Goal: Task Accomplishment & Management: Manage account settings

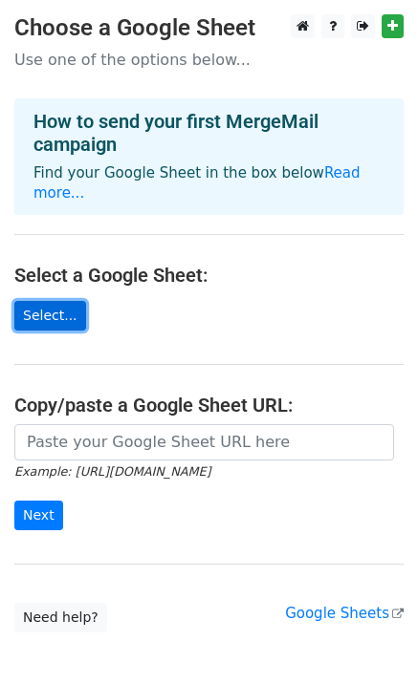
click at [54, 301] on link "Select..." at bounding box center [50, 316] width 72 height 30
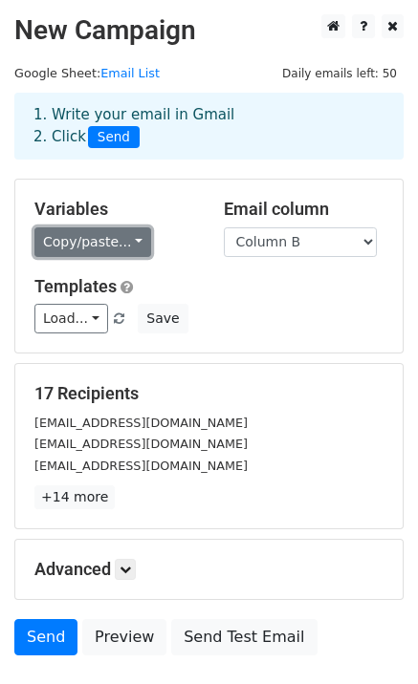
click at [122, 237] on link "Copy/paste..." at bounding box center [92, 242] width 117 height 30
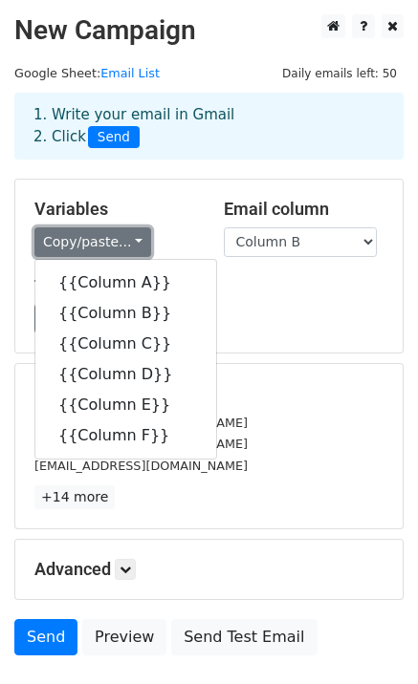
drag, startPoint x: 122, startPoint y: 237, endPoint x: 152, endPoint y: 257, distance: 35.8
click at [122, 236] on link "Copy/paste..." at bounding box center [92, 242] width 117 height 30
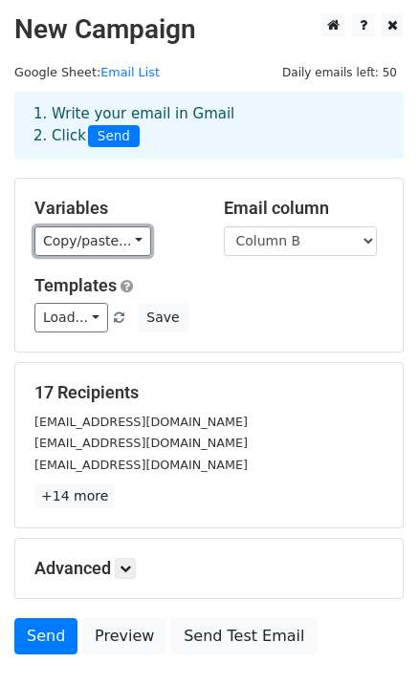
scroll to position [134, 0]
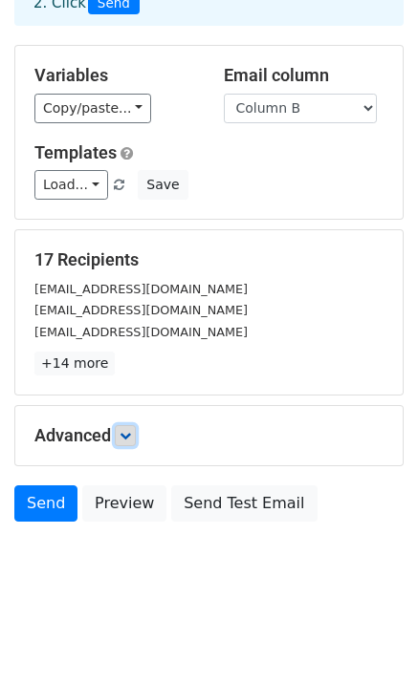
click at [129, 445] on link at bounding box center [125, 435] width 21 height 21
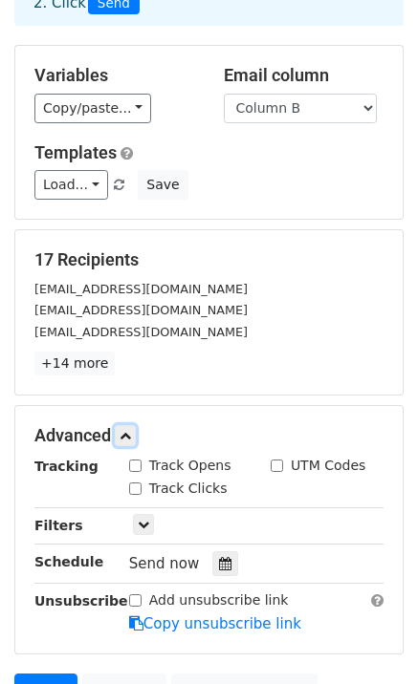
scroll to position [229, 0]
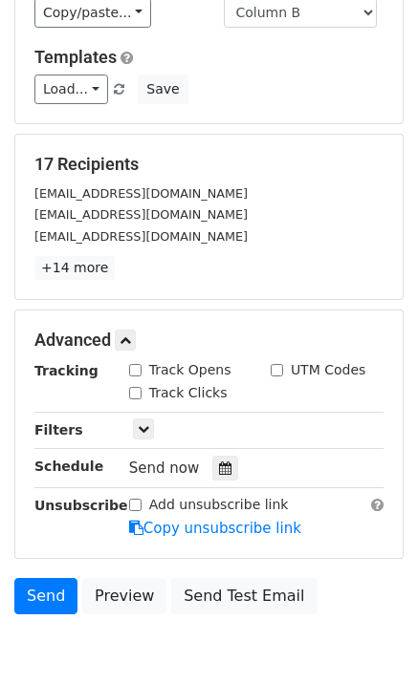
click at [135, 369] on input "Track Opens" at bounding box center [135, 370] width 12 height 12
checkbox input "true"
click at [136, 395] on input "Track Clicks" at bounding box center [135, 393] width 12 height 12
checkbox input "true"
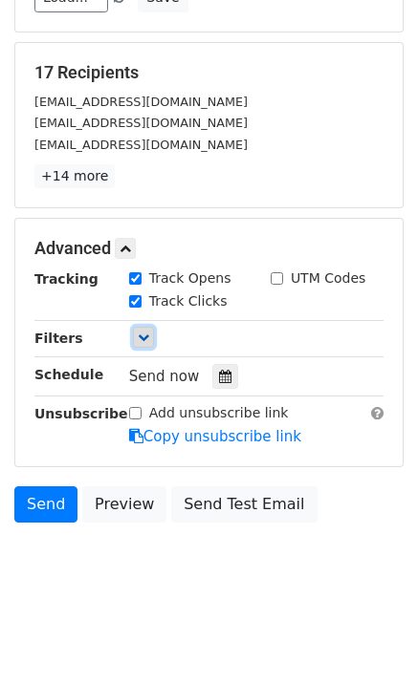
click at [143, 334] on icon at bounding box center [143, 337] width 11 height 11
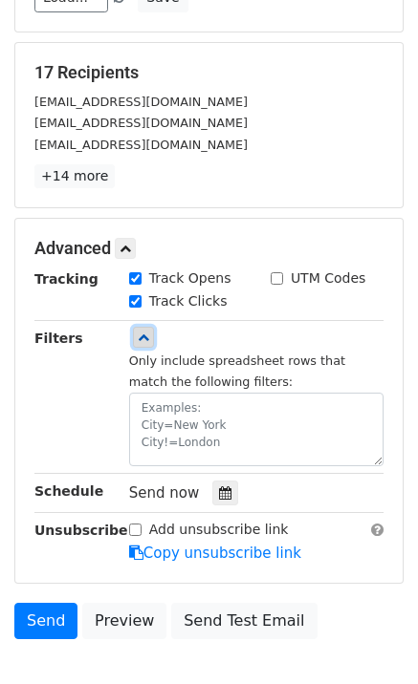
click at [143, 334] on icon at bounding box center [143, 337] width 11 height 11
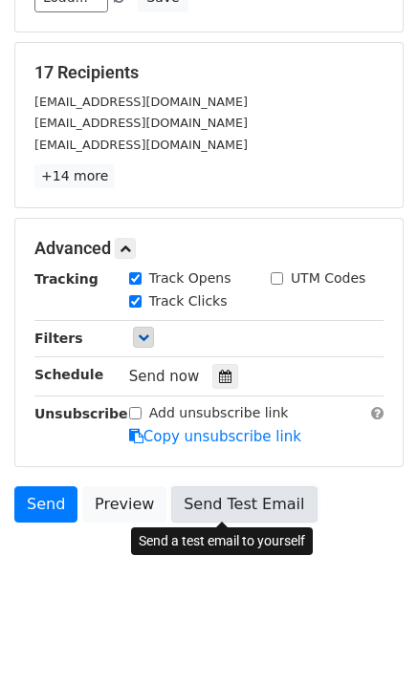
click at [220, 502] on link "Send Test Email" at bounding box center [243, 504] width 145 height 36
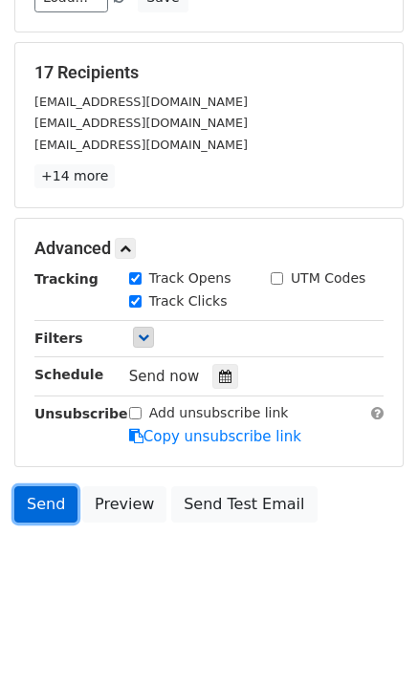
click at [29, 507] on link "Send" at bounding box center [45, 504] width 63 height 36
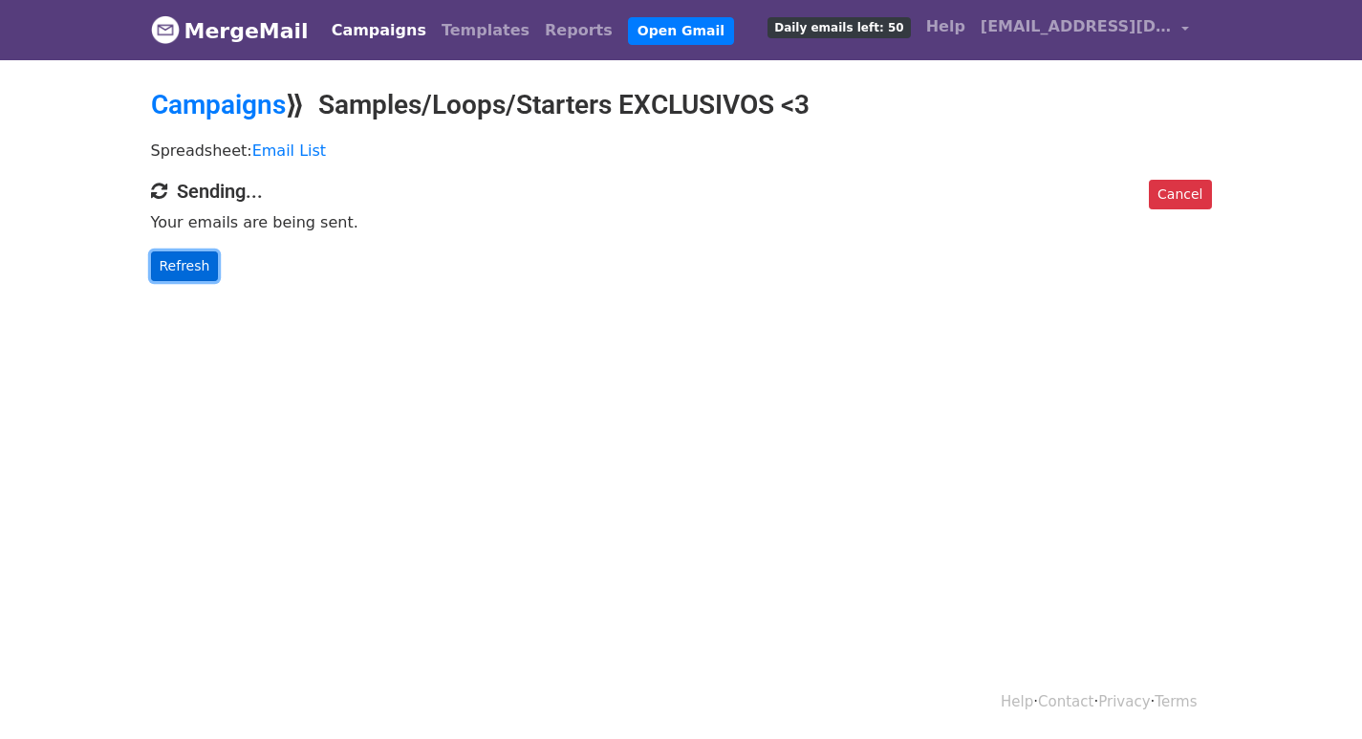
click at [183, 260] on link "Refresh" at bounding box center [185, 266] width 68 height 30
click at [196, 256] on link "Refresh" at bounding box center [185, 266] width 68 height 30
click at [372, 29] on link "Campaigns" at bounding box center [379, 30] width 110 height 38
click at [263, 30] on link "MergeMail" at bounding box center [230, 31] width 158 height 40
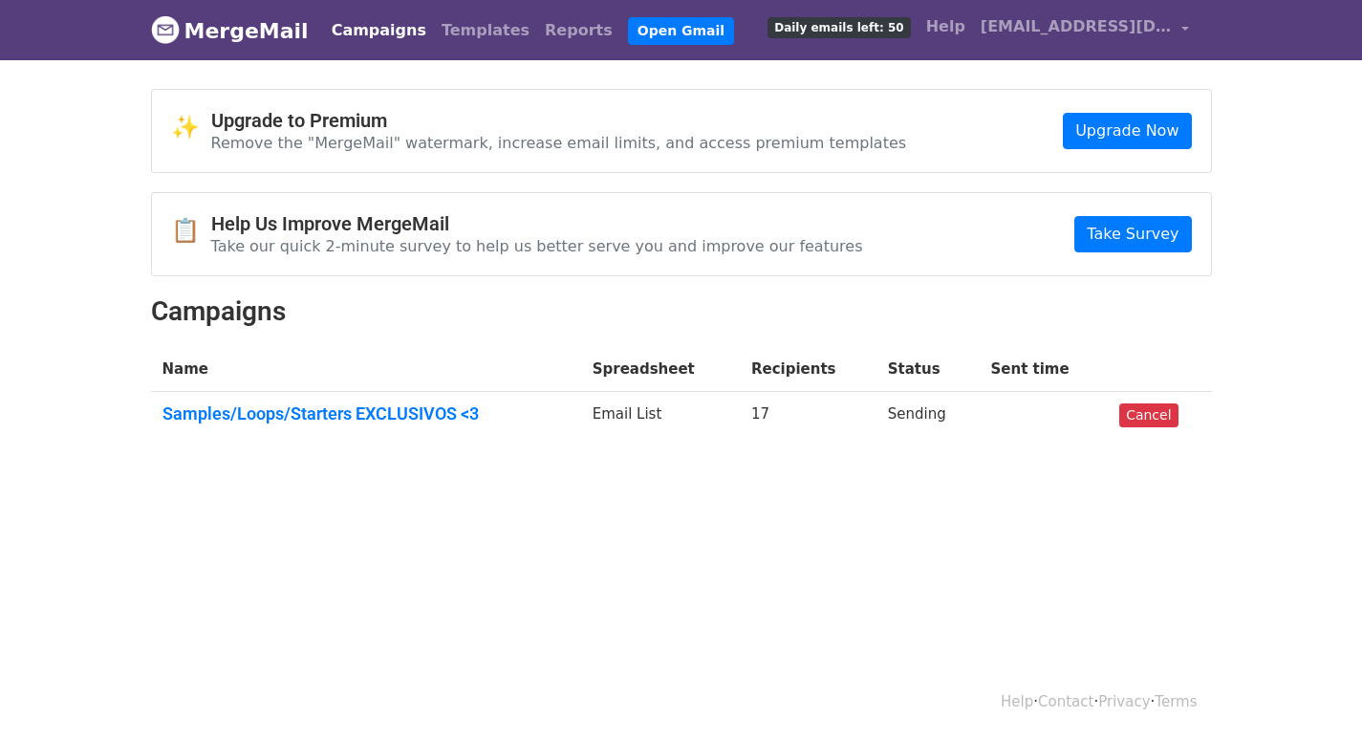
click at [990, 421] on td at bounding box center [1043, 418] width 129 height 52
click at [449, 418] on link "Samples/Loops/Starters EXCLUSIVOS <3" at bounding box center [365, 413] width 407 height 21
click at [973, 29] on link "Help" at bounding box center [945, 27] width 54 height 38
click at [434, 21] on link "Templates" at bounding box center [485, 30] width 103 height 38
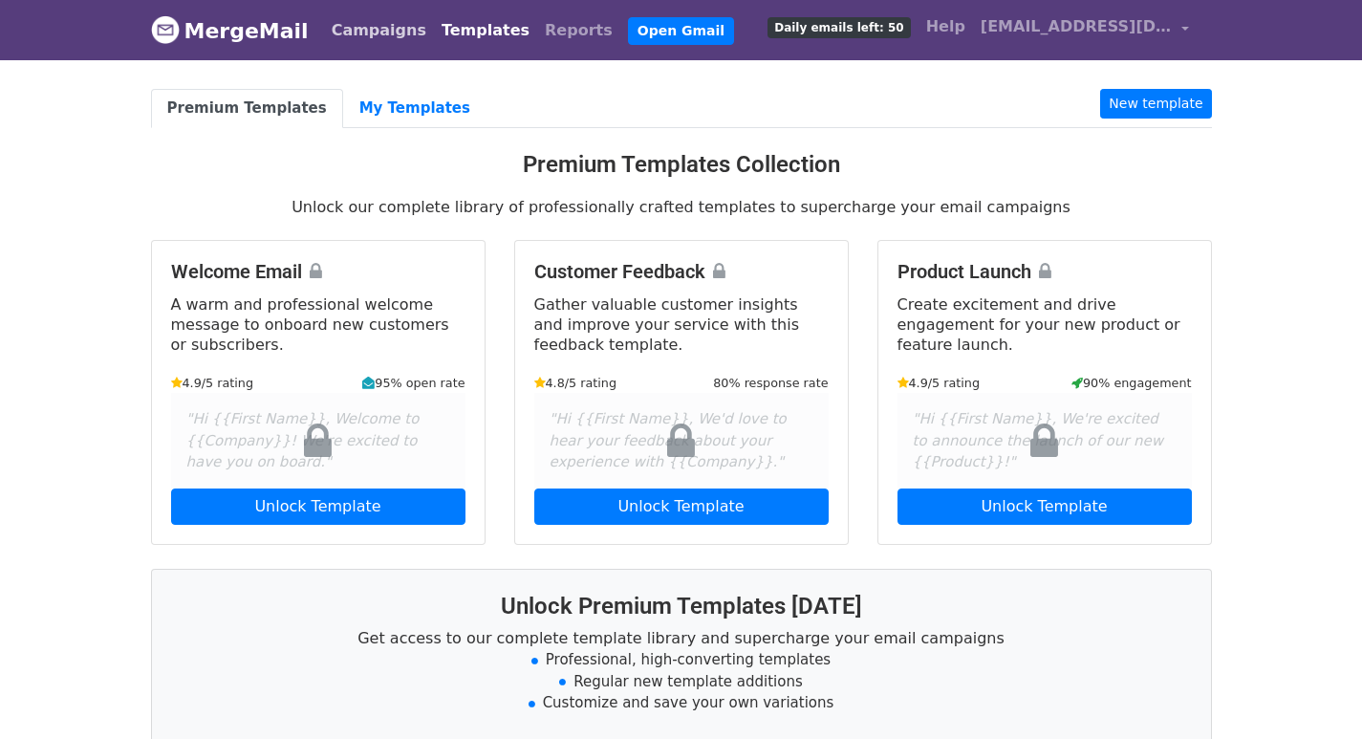
click at [363, 29] on link "Campaigns" at bounding box center [379, 30] width 110 height 38
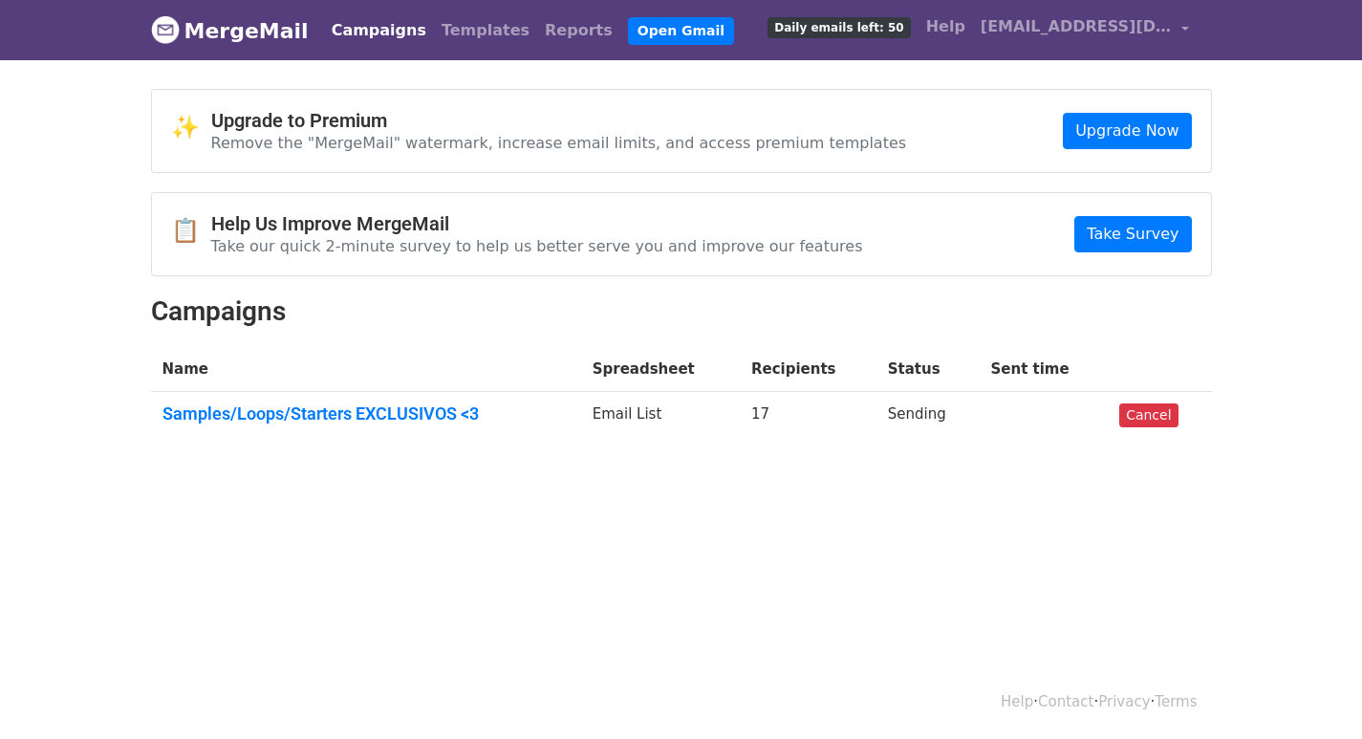
click at [910, 28] on span "Daily emails left: 50" at bounding box center [838, 27] width 142 height 21
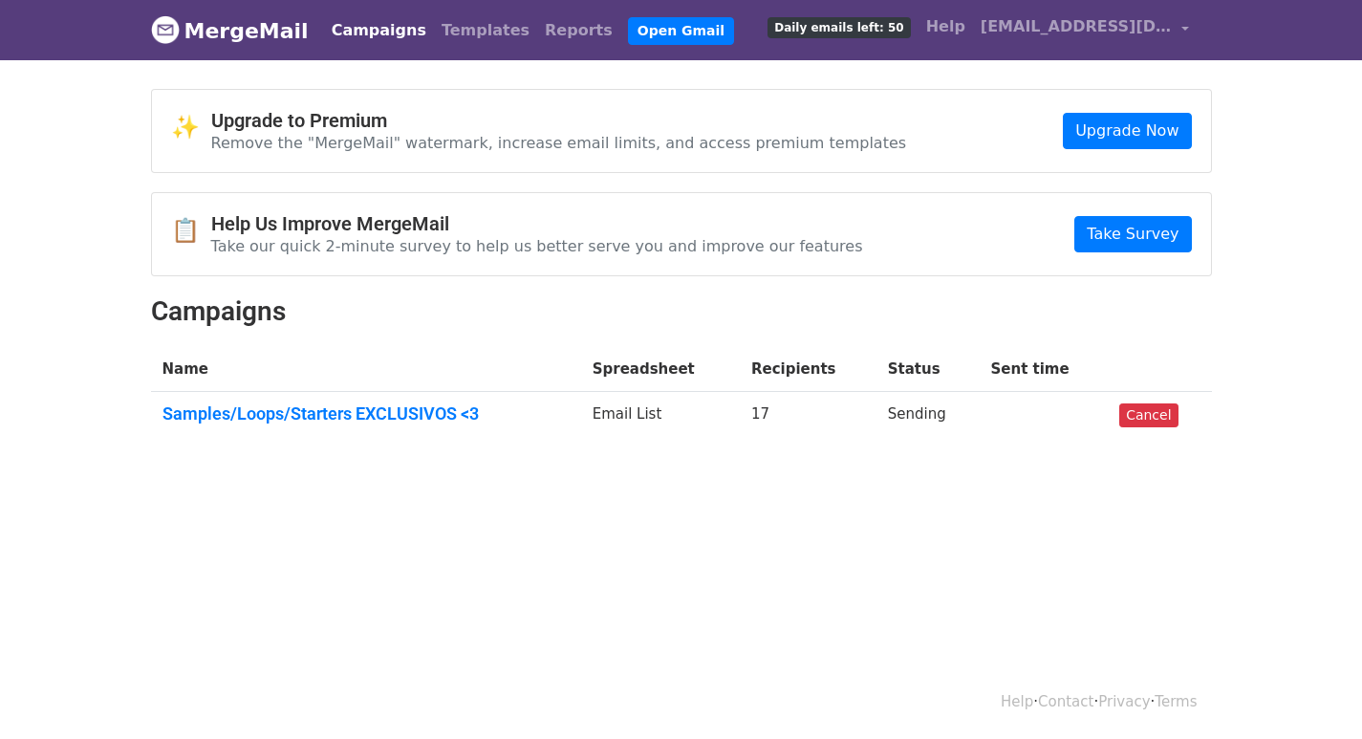
click at [910, 28] on span "Daily emails left: 50" at bounding box center [838, 27] width 142 height 21
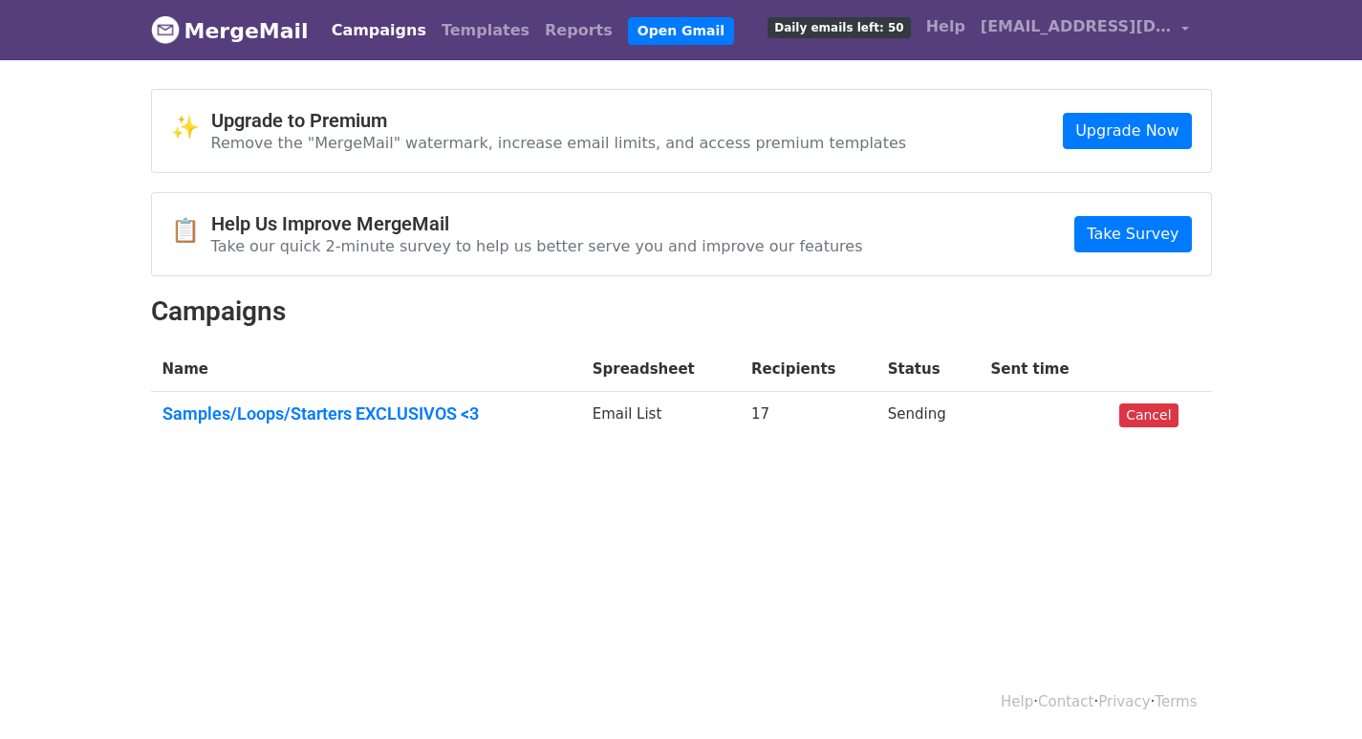
click at [910, 28] on span "Daily emails left: 50" at bounding box center [838, 27] width 142 height 21
drag, startPoint x: 1166, startPoint y: 416, endPoint x: 733, endPoint y: 105, distance: 532.8
click at [1164, 417] on link "Cancel" at bounding box center [1148, 415] width 58 height 24
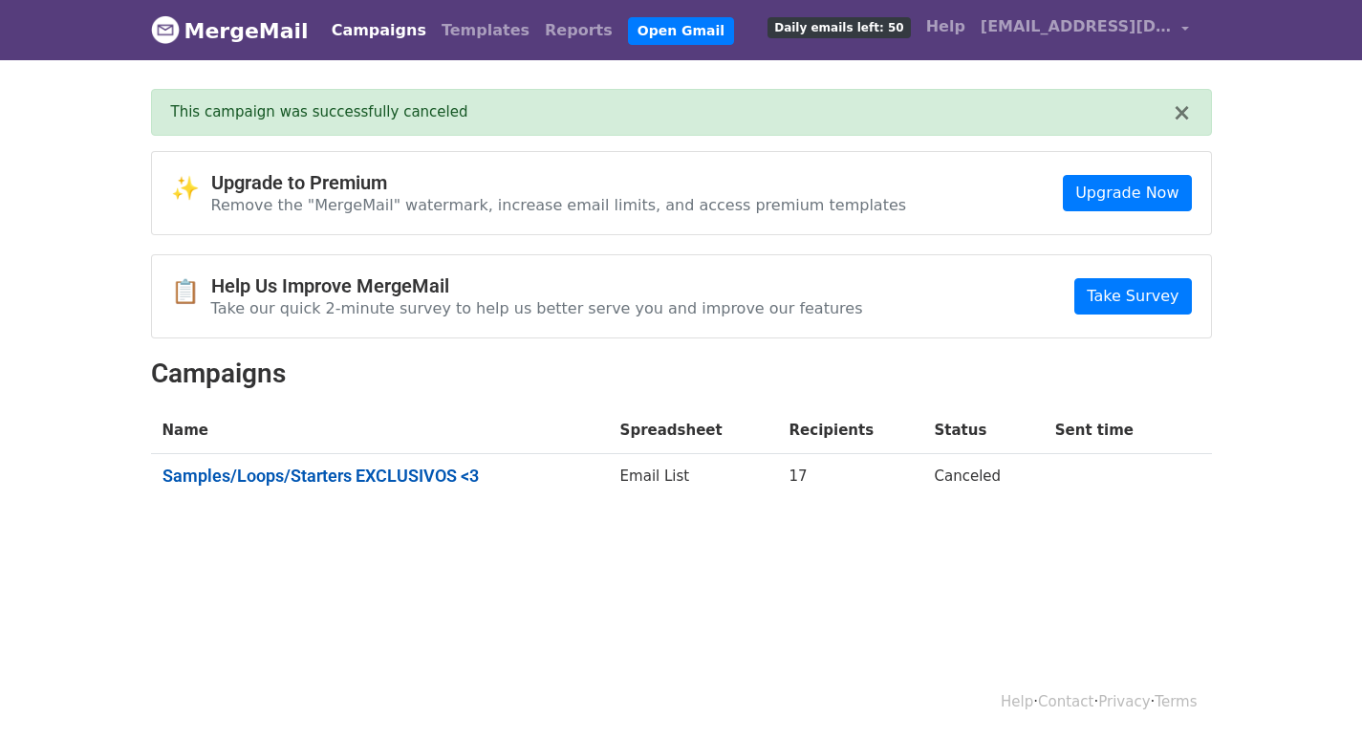
click at [381, 467] on link "Samples/Loops/Starters EXCLUSIVOS <3" at bounding box center [379, 475] width 435 height 21
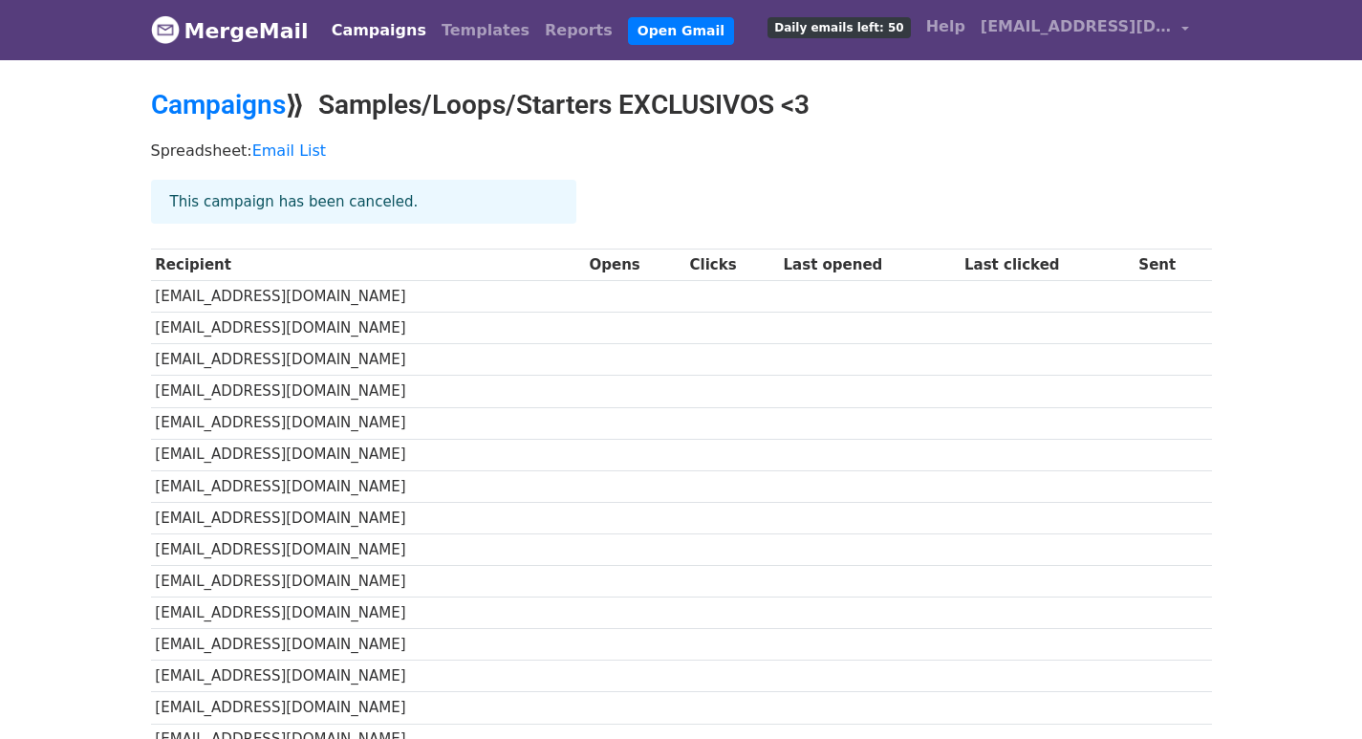
click at [367, 203] on div "This campaign has been canceled." at bounding box center [363, 202] width 425 height 45
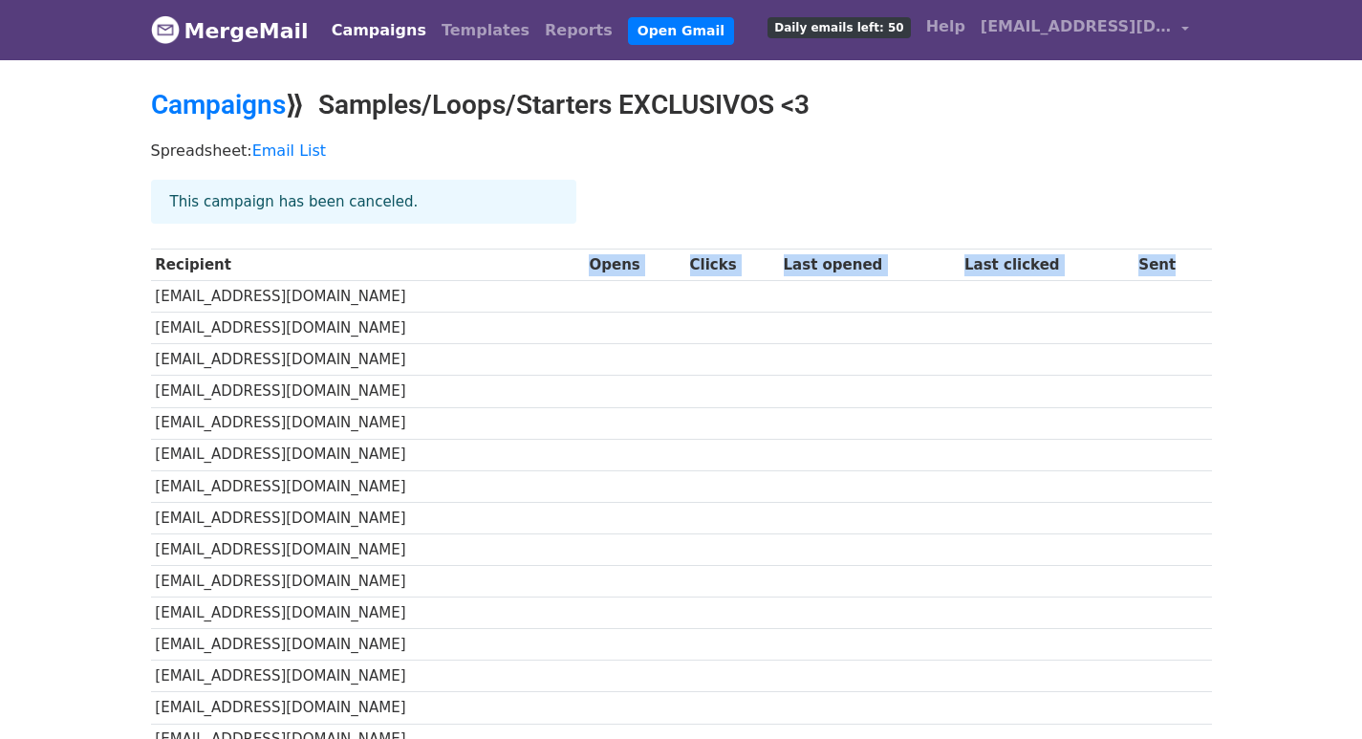
drag, startPoint x: 539, startPoint y: 259, endPoint x: 1197, endPoint y: 248, distance: 658.6
click at [1197, 249] on tr "Recipient Opens Clicks Last opened Last clicked Sent" at bounding box center [681, 265] width 1061 height 32
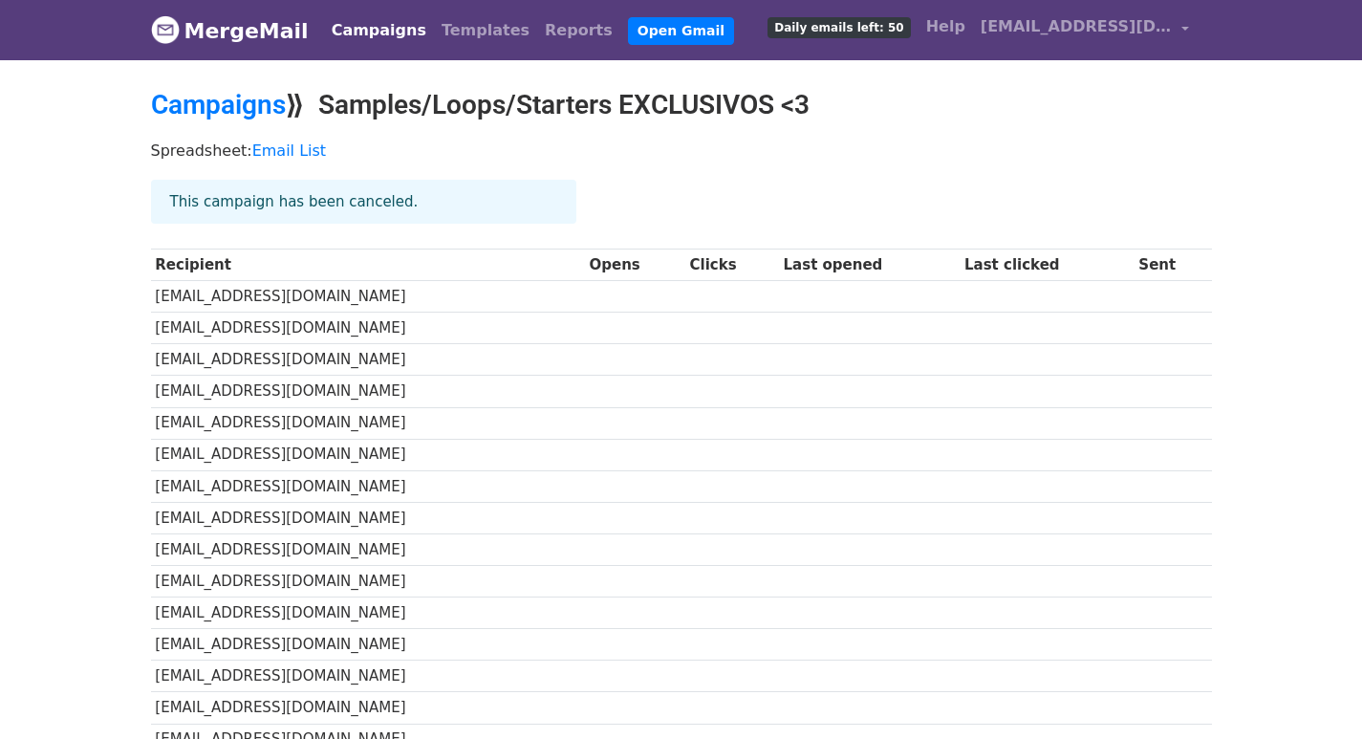
click at [1183, 297] on td at bounding box center [1172, 297] width 77 height 32
